Goal: Task Accomplishment & Management: Complete application form

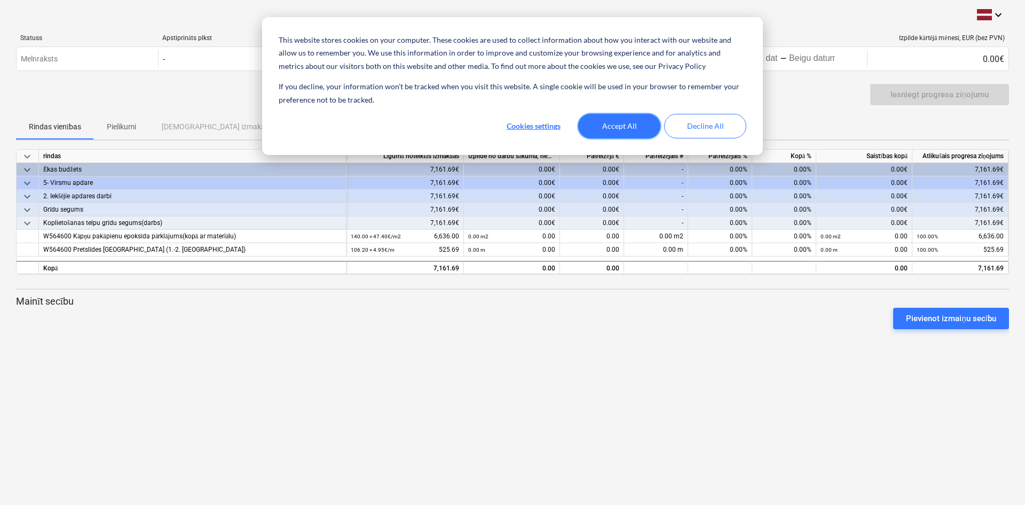
click at [617, 133] on button "Accept All" at bounding box center [619, 126] width 82 height 25
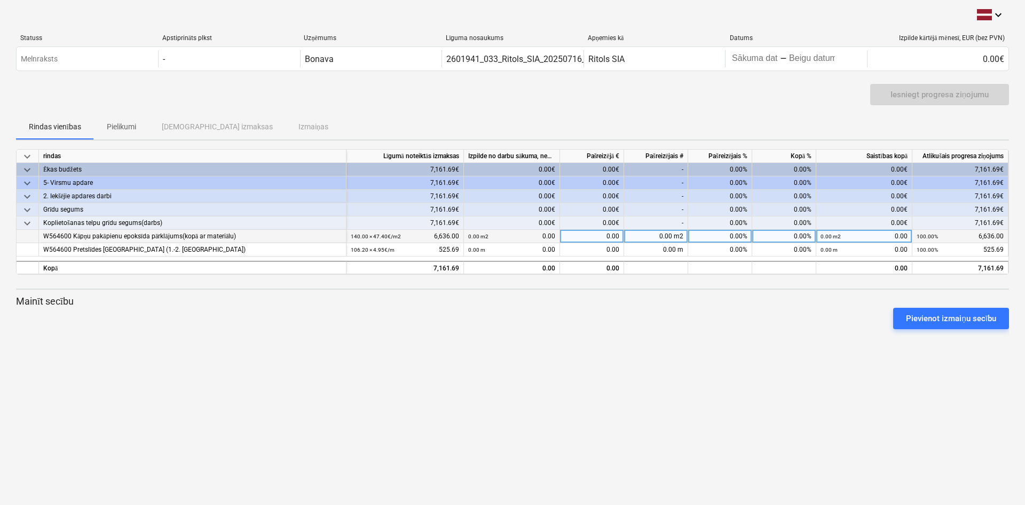
click at [525, 235] on div "0.00 m2 0.00" at bounding box center [511, 236] width 87 height 13
click at [540, 238] on div "0.00 m2 0.00" at bounding box center [511, 236] width 87 height 13
click at [651, 234] on div "0.00 m2" at bounding box center [656, 236] width 64 height 13
type input "140"
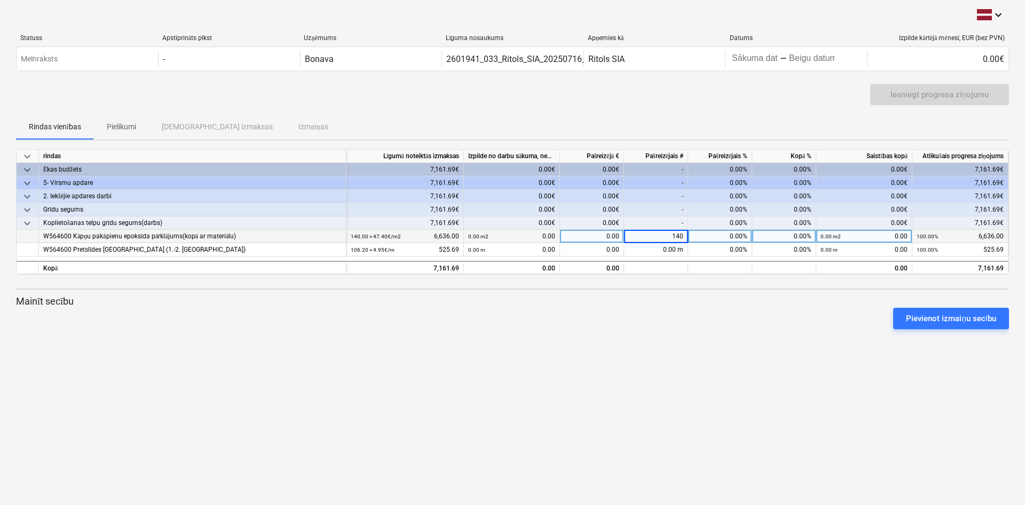
click at [726, 347] on div "keyboard_arrow_down Statuss Apstiprināts plkst Uzņēmums Līguma nosaukums Apņemi…" at bounding box center [512, 252] width 1025 height 505
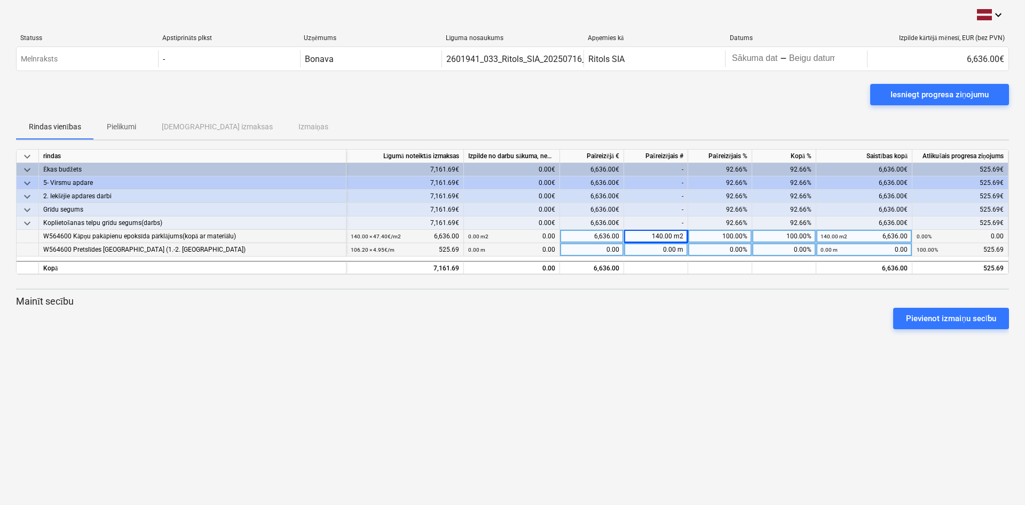
click at [668, 248] on div "0.00 m" at bounding box center [656, 249] width 64 height 13
type input "106,2"
click at [683, 318] on div "Pievienot izmaiņu secību" at bounding box center [513, 318] width 1002 height 30
click at [646, 250] on div "0.00 m" at bounding box center [656, 249] width 64 height 13
click at [646, 250] on input at bounding box center [656, 249] width 64 height 13
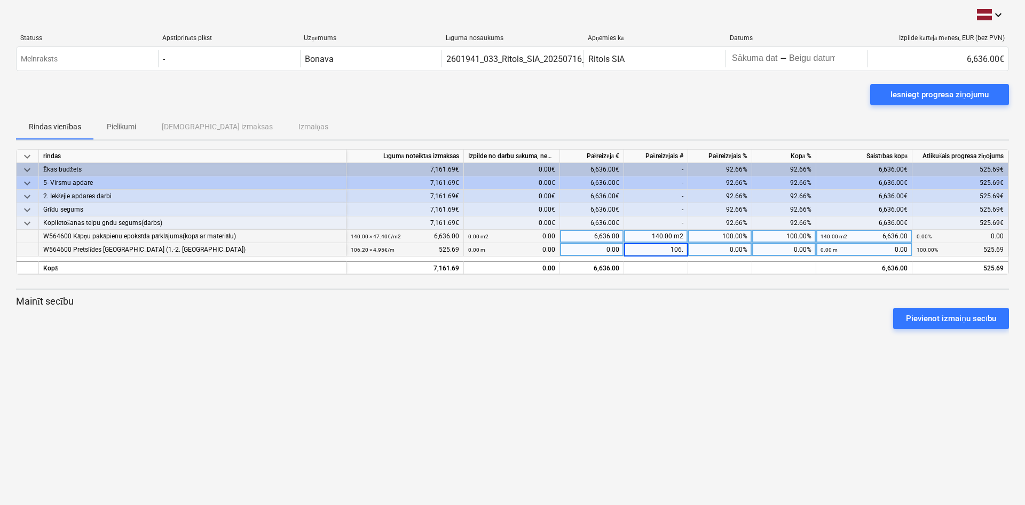
type input "106.2"
click at [923, 94] on div "Iesniegt progresa ziņojumu" at bounding box center [940, 95] width 98 height 14
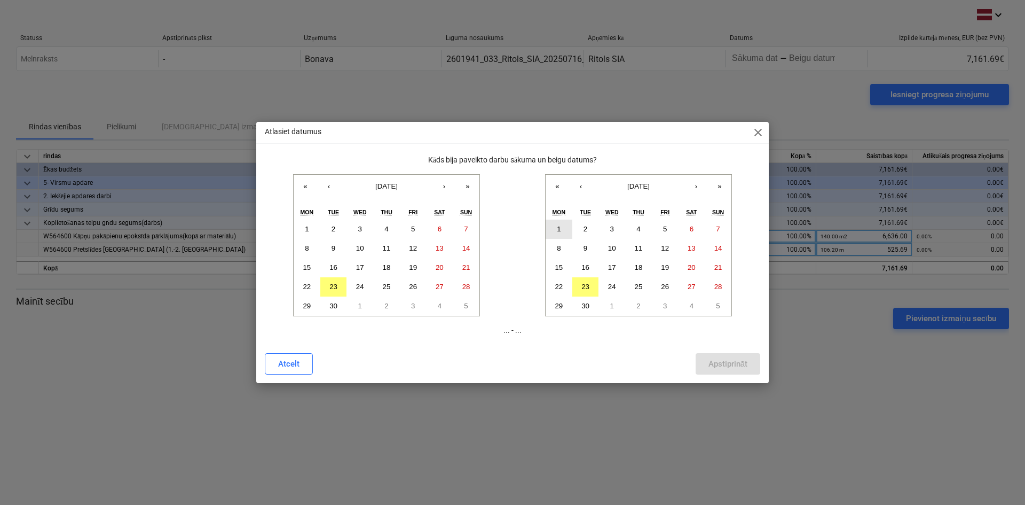
click at [560, 230] on abbr "1" at bounding box center [559, 229] width 4 height 8
click at [583, 286] on abbr "23" at bounding box center [585, 286] width 8 height 8
drag, startPoint x: 310, startPoint y: 230, endPoint x: 353, endPoint y: 237, distance: 44.3
click at [310, 230] on button "1" at bounding box center [307, 228] width 27 height 19
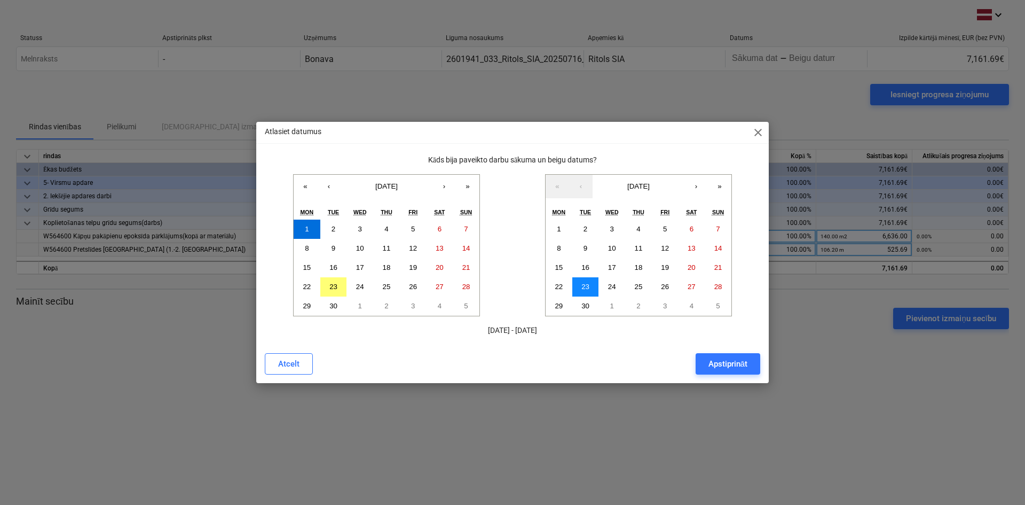
click at [586, 282] on abbr "23" at bounding box center [585, 286] width 8 height 8
click at [733, 362] on div "Apstiprināt" at bounding box center [728, 364] width 39 height 14
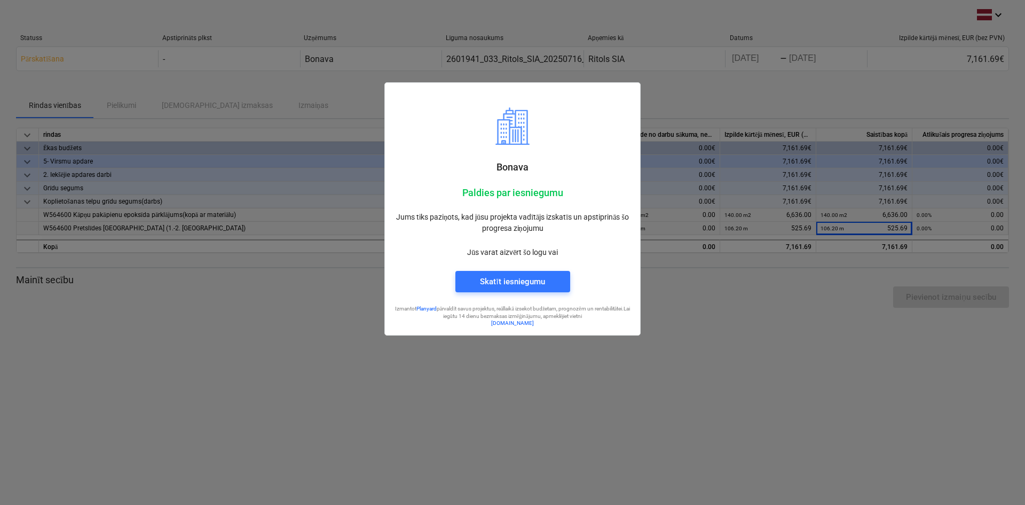
click at [494, 370] on div at bounding box center [512, 252] width 1025 height 505
click at [503, 282] on div "Skatīt iesniegumu" at bounding box center [512, 281] width 65 height 14
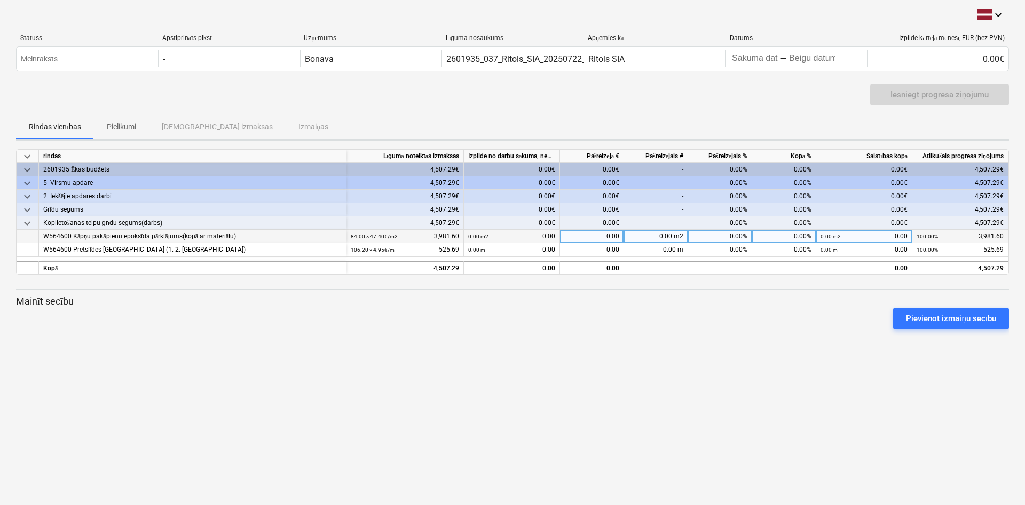
click at [518, 232] on div "0.00 m2 0.00" at bounding box center [511, 236] width 87 height 13
click at [505, 235] on div "0.00 m2 0.00" at bounding box center [511, 236] width 87 height 13
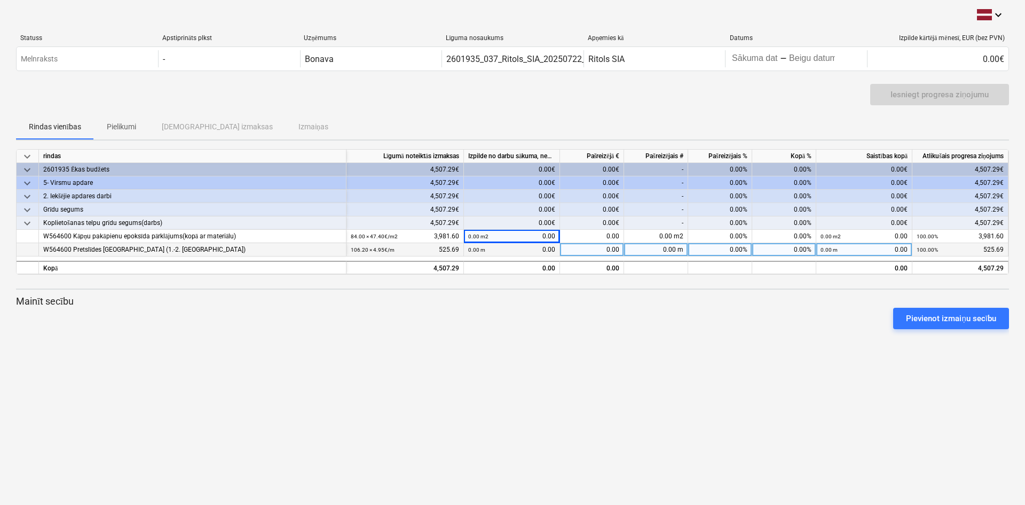
click at [497, 253] on div "0.00 m 0.00" at bounding box center [511, 249] width 87 height 13
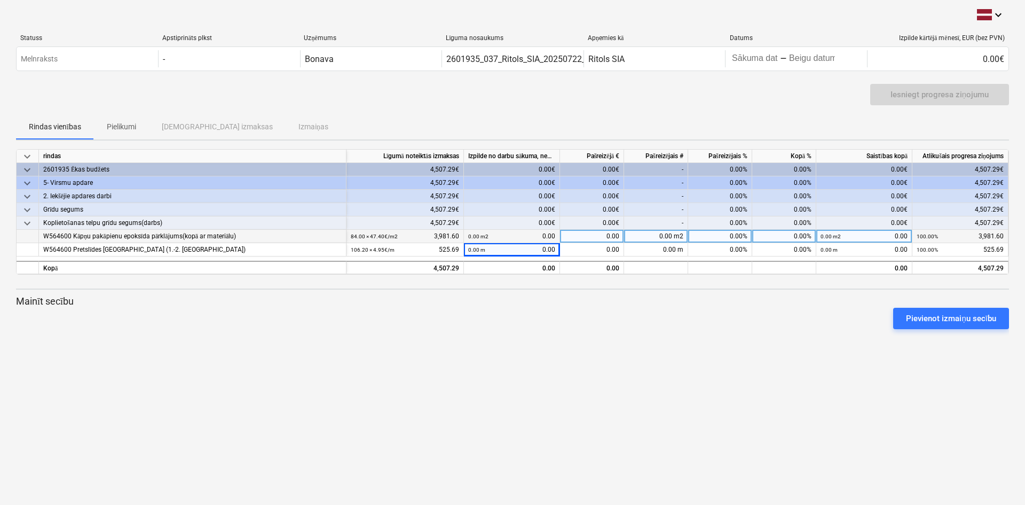
click at [474, 235] on small "0.00 m2" at bounding box center [478, 236] width 20 height 6
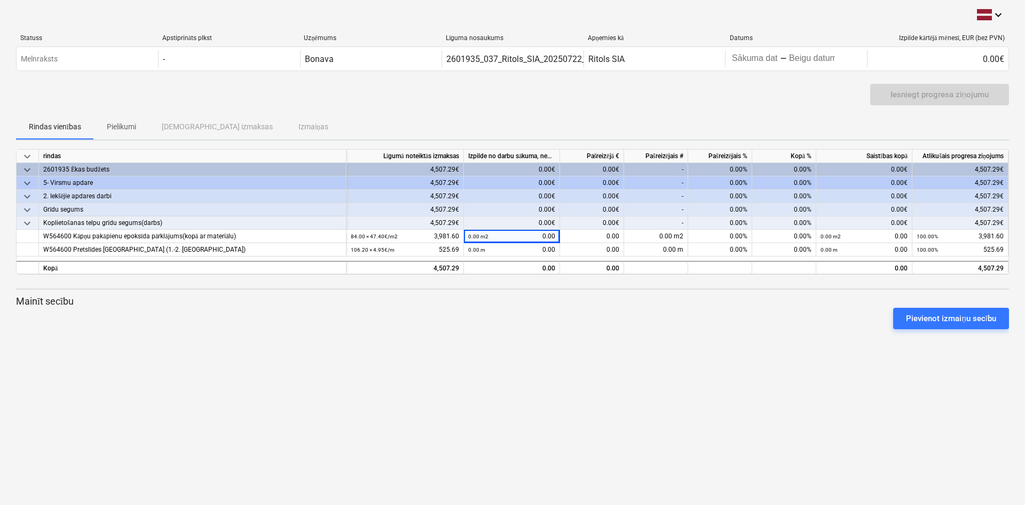
click at [544, 337] on div "keyboard_arrow_down Statuss Apstiprināts plkst Uzņēmums Līguma nosaukums Apņemi…" at bounding box center [512, 252] width 1025 height 505
click at [666, 318] on div "Pievienot izmaiņu secību" at bounding box center [513, 318] width 1002 height 30
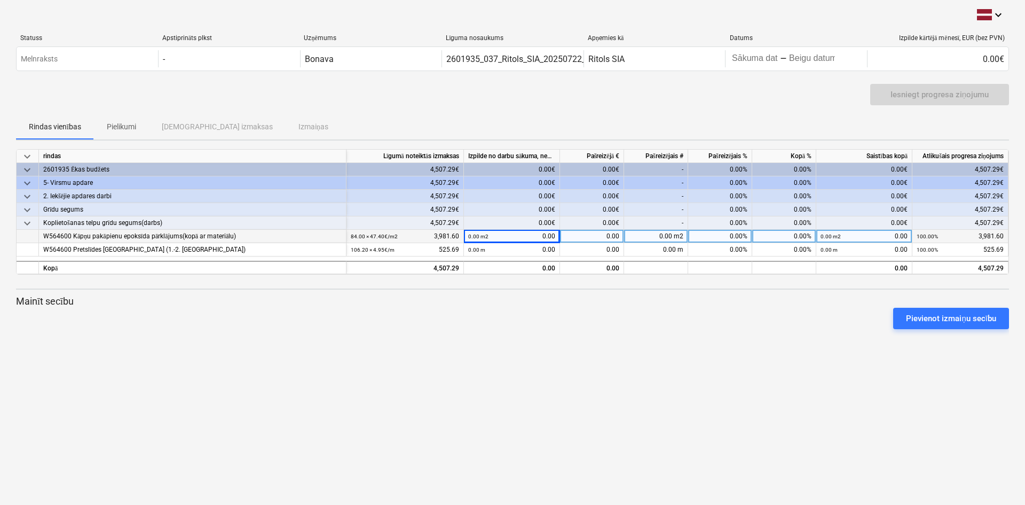
click at [591, 234] on div "0.00" at bounding box center [592, 236] width 64 height 13
click at [474, 235] on small "0.00 m2" at bounding box center [478, 236] width 20 height 6
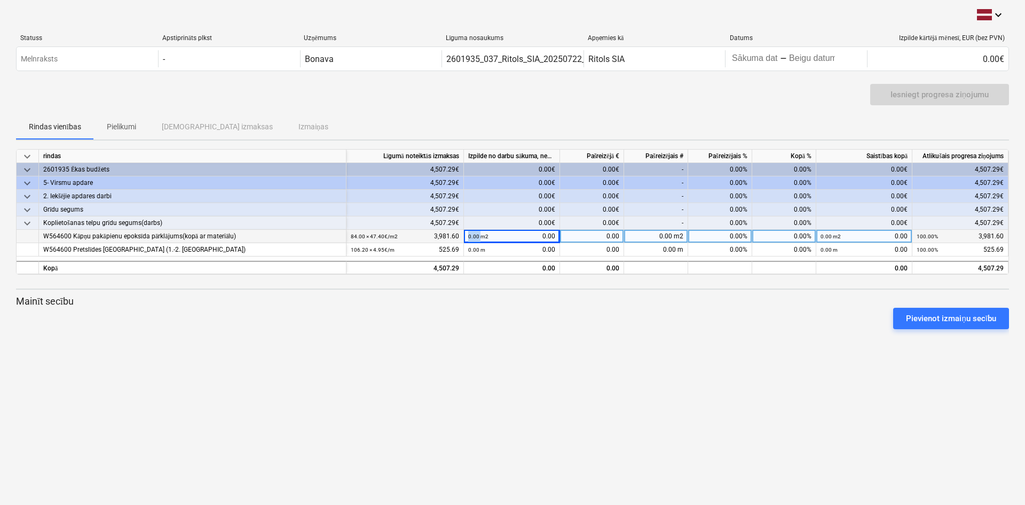
click at [474, 234] on small "0.00 m2" at bounding box center [478, 236] width 20 height 6
click at [474, 232] on div "0.00 m2" at bounding box center [478, 236] width 20 height 13
click at [592, 234] on div "0.00" at bounding box center [592, 236] width 64 height 13
click at [592, 234] on input at bounding box center [592, 236] width 64 height 13
click at [652, 238] on div "0.00 m2" at bounding box center [656, 236] width 64 height 13
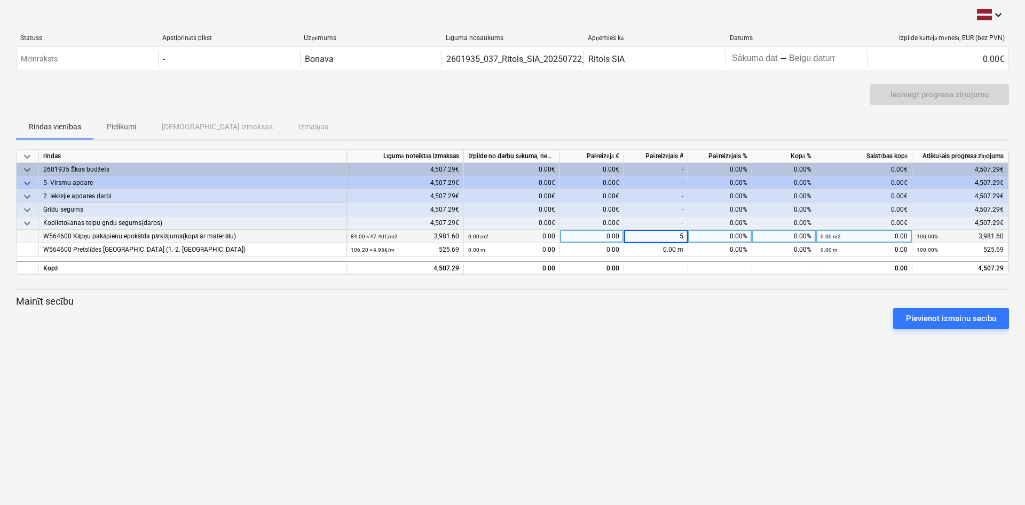
type input "55"
click at [625, 325] on div "Pievienot izmaiņu secību" at bounding box center [513, 318] width 1002 height 30
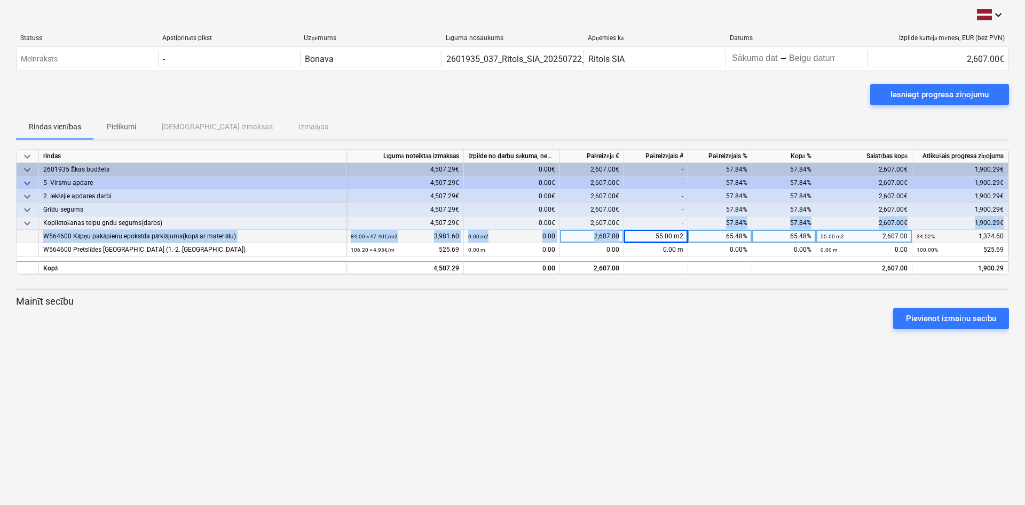
drag, startPoint x: 650, startPoint y: 237, endPoint x: 712, endPoint y: 227, distance: 62.2
click at [712, 227] on div "keyboard_arrow_down rindas Līgumā noteiktās izmaksas Izpilde no darbu sākuma, n…" at bounding box center [512, 211] width 993 height 125
click at [654, 237] on div "55.00 m2" at bounding box center [656, 236] width 64 height 13
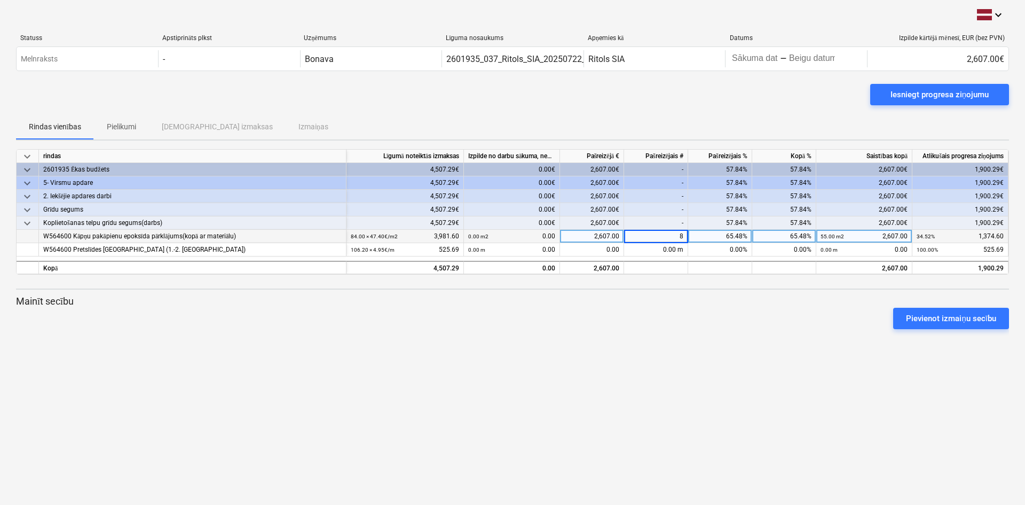
type input "84"
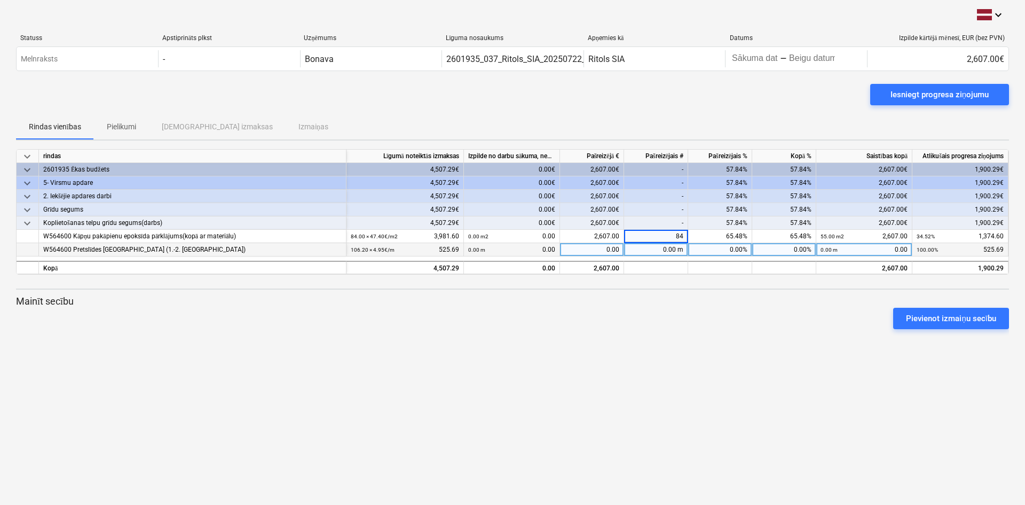
click at [661, 251] on div "0.00 m" at bounding box center [656, 249] width 64 height 13
type input "106,2"
click at [713, 303] on div "Pievienot izmaiņu secību" at bounding box center [513, 318] width 1002 height 30
click at [656, 250] on div "0.00 m" at bounding box center [656, 249] width 64 height 13
type input "106.2"
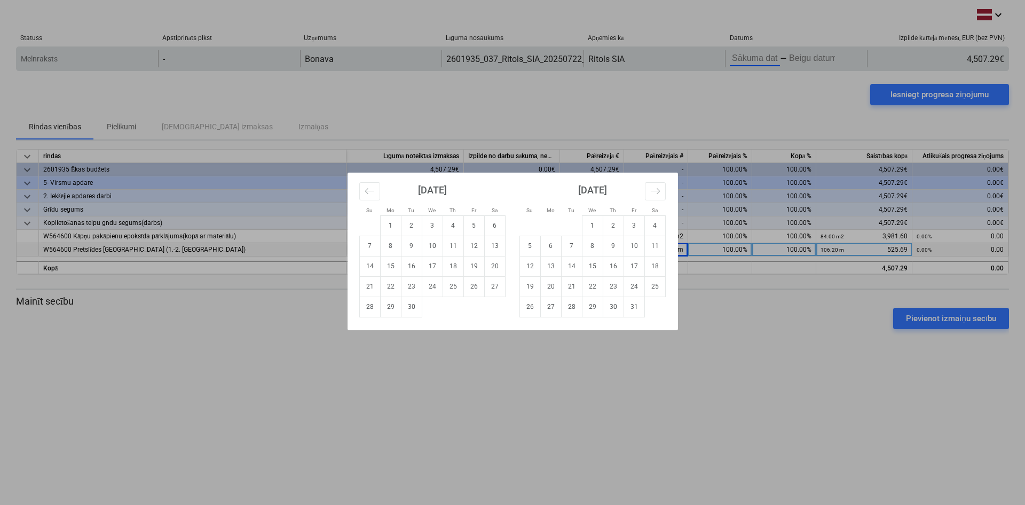
click at [758, 56] on body "keyboard_arrow_down Statuss Apstiprināts plkst Uzņēmums Līguma nosaukums Apņemi…" at bounding box center [512, 252] width 1025 height 505
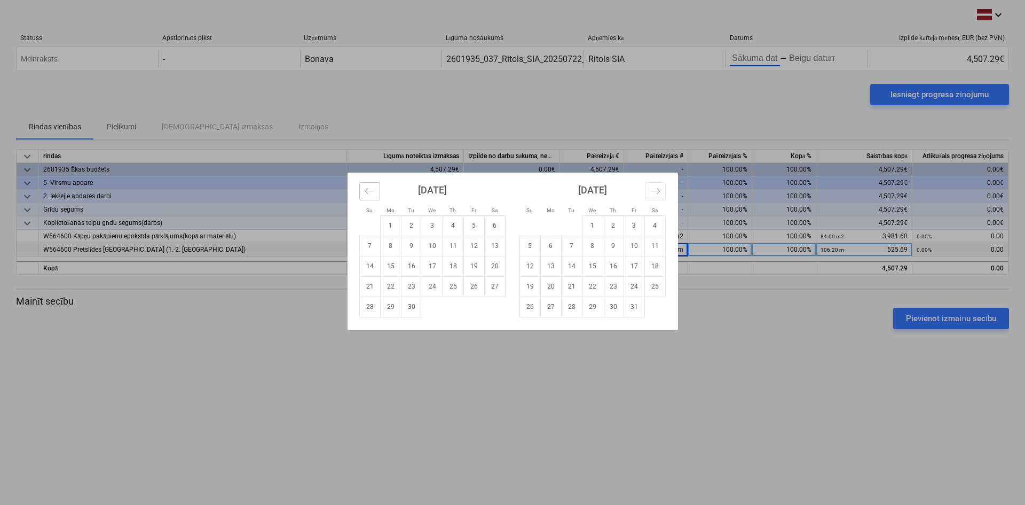
click at [366, 193] on icon "Move backward to switch to the previous month." at bounding box center [370, 191] width 10 height 10
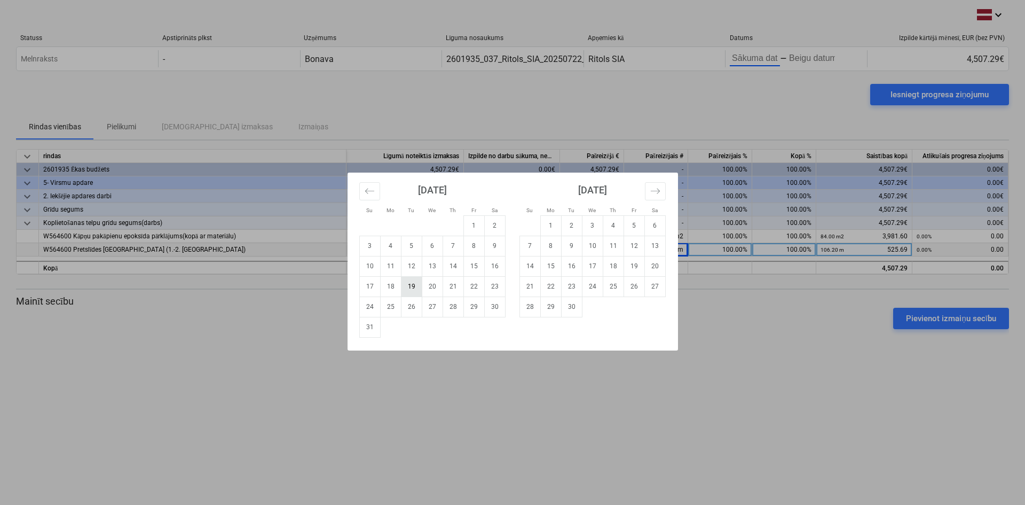
click at [410, 286] on td "19" at bounding box center [411, 286] width 21 height 20
type input "08/19/2025"
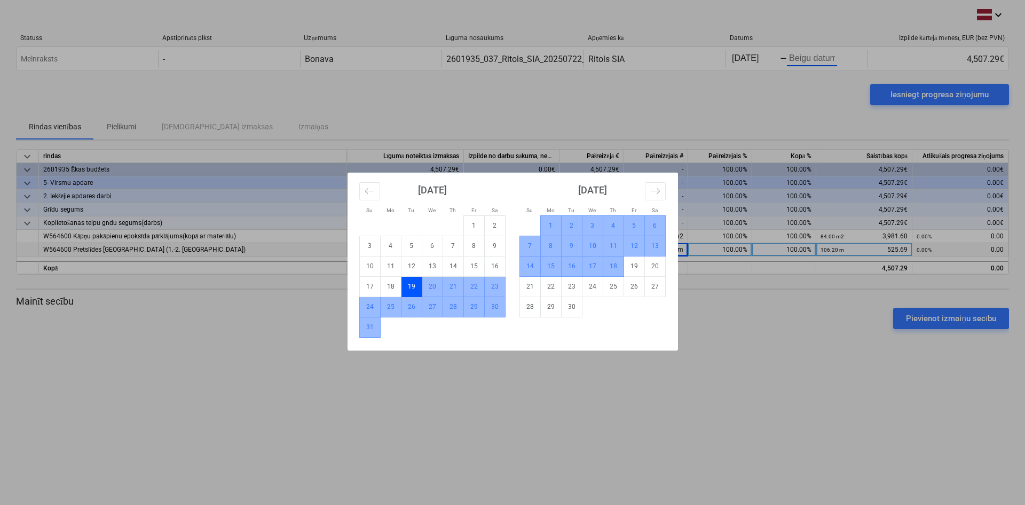
click at [614, 271] on td "18" at bounding box center [613, 266] width 21 height 20
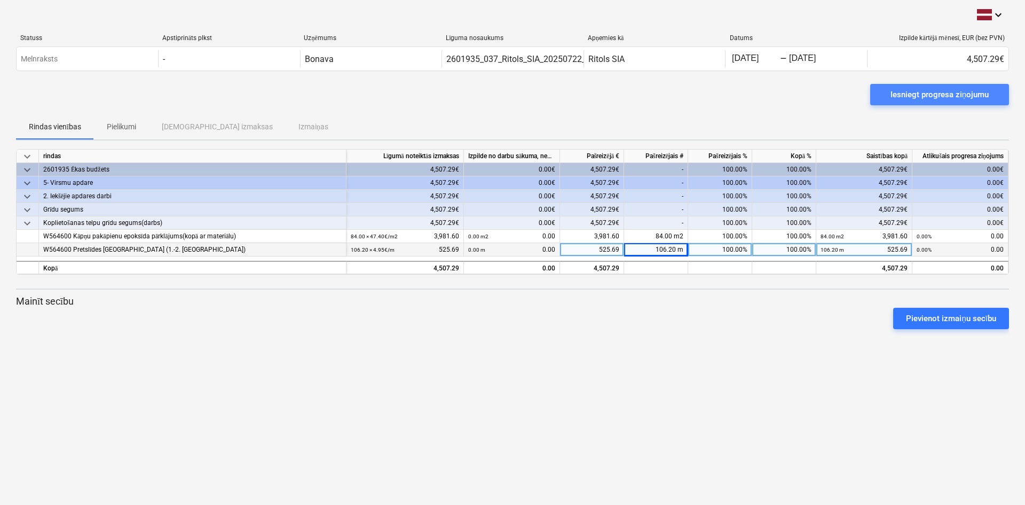
click at [942, 96] on div "Iesniegt progresa ziņojumu" at bounding box center [940, 95] width 98 height 14
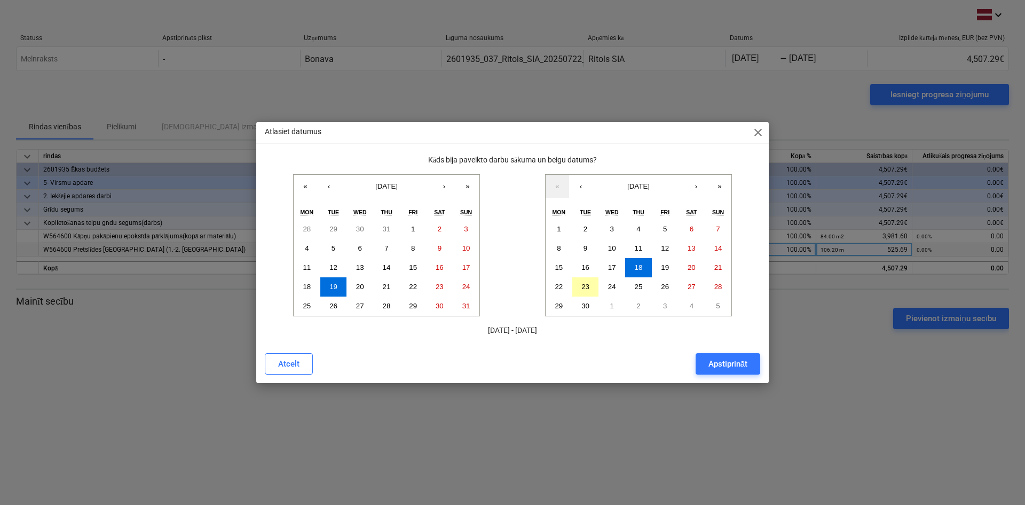
drag, startPoint x: 579, startPoint y: 287, endPoint x: 593, endPoint y: 309, distance: 26.4
click at [579, 287] on button "23" at bounding box center [585, 286] width 27 height 19
click at [721, 353] on button "Apstiprināt" at bounding box center [728, 363] width 65 height 21
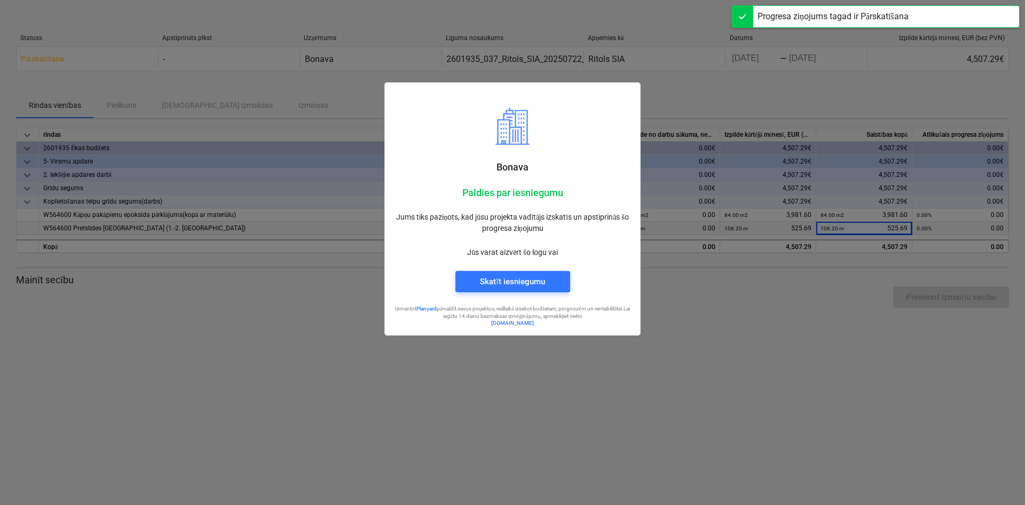
click at [769, 334] on div at bounding box center [512, 252] width 1025 height 505
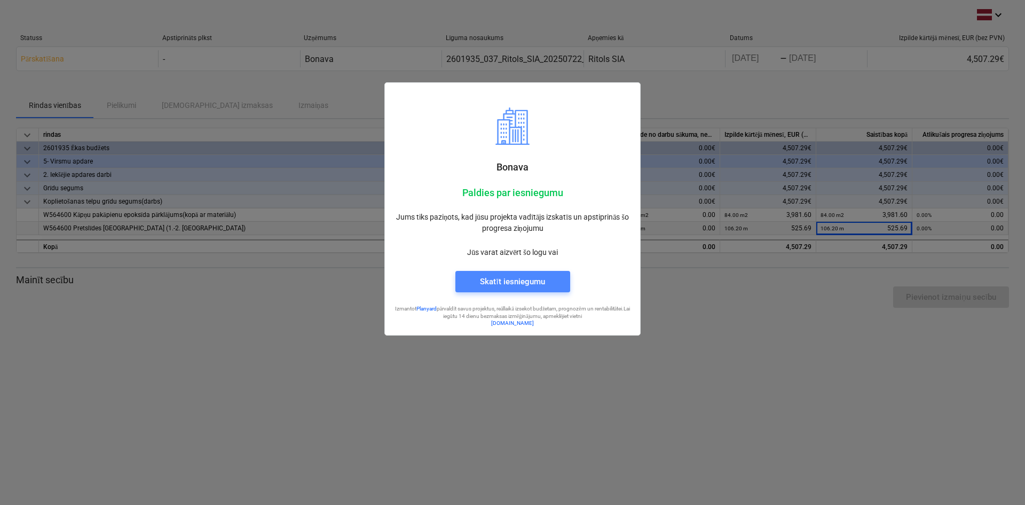
click at [524, 281] on div "Skatīt iesniegumu" at bounding box center [512, 281] width 65 height 14
